Goal: Register for event/course

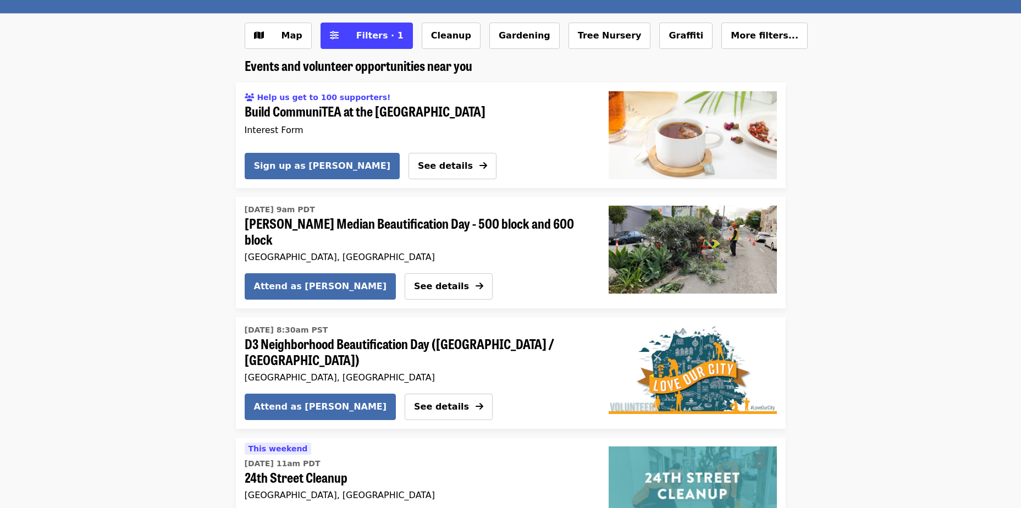
scroll to position [110, 0]
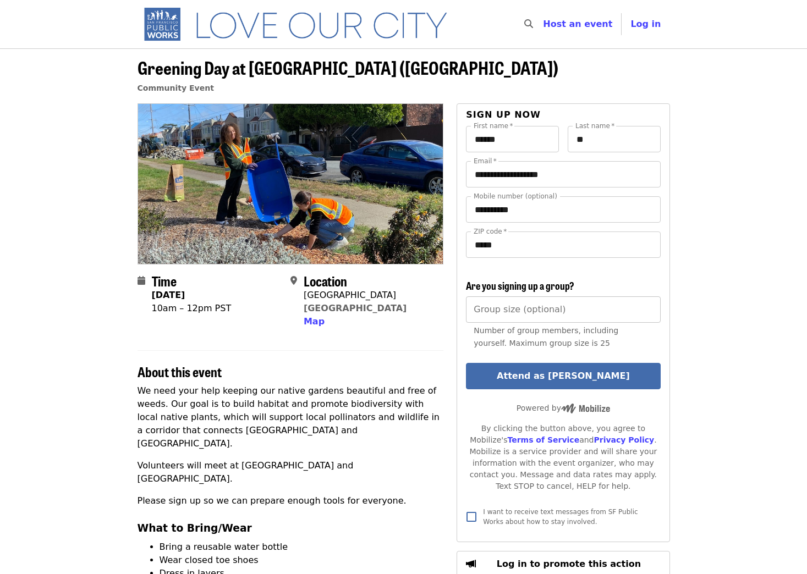
click at [601, 318] on input "Group size (optional)" at bounding box center [563, 309] width 194 height 26
